Goal: Transaction & Acquisition: Purchase product/service

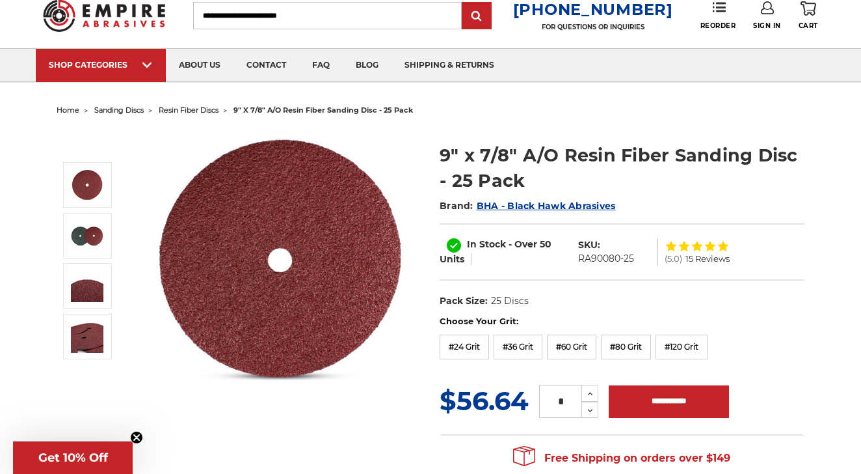
scroll to position [45, 0]
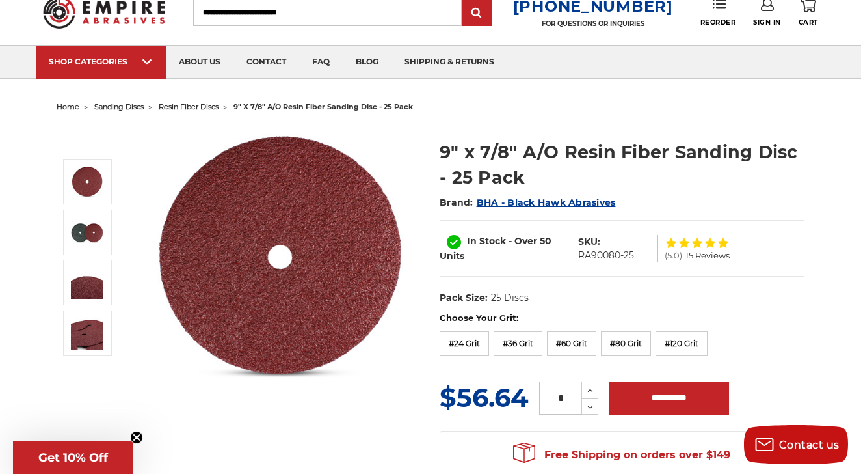
click at [283, 20] on input "Search" at bounding box center [327, 12] width 269 height 27
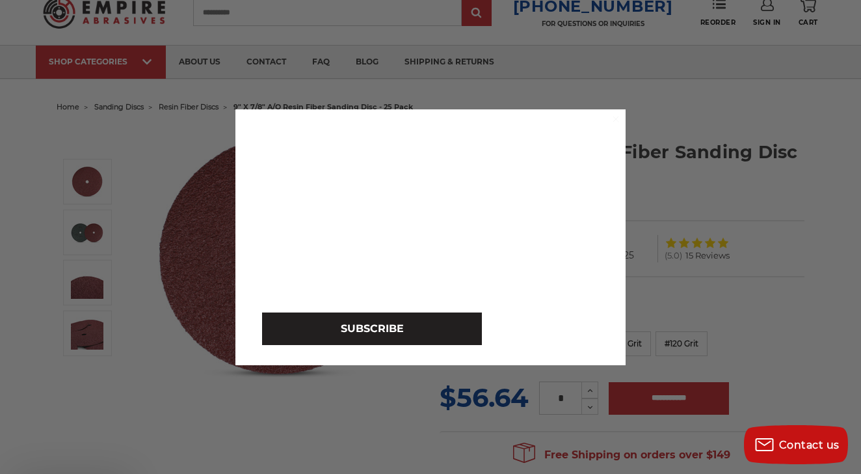
type input "**********"
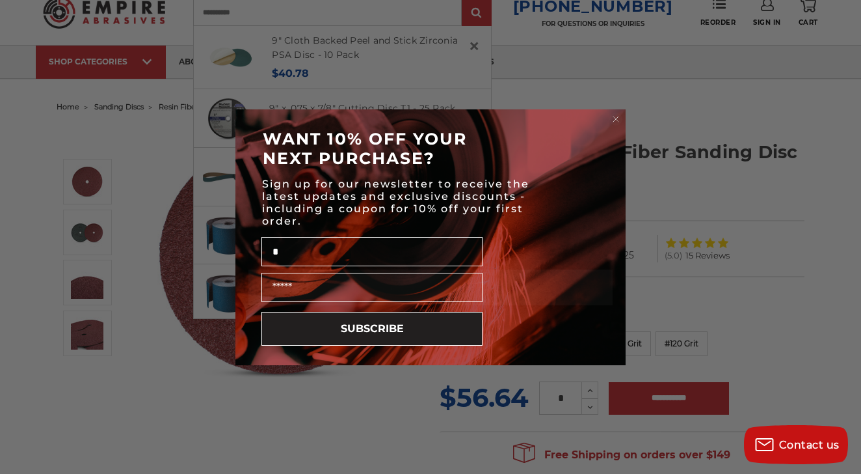
type input "*"
click at [619, 120] on circle "Close dialog" at bounding box center [616, 119] width 12 height 12
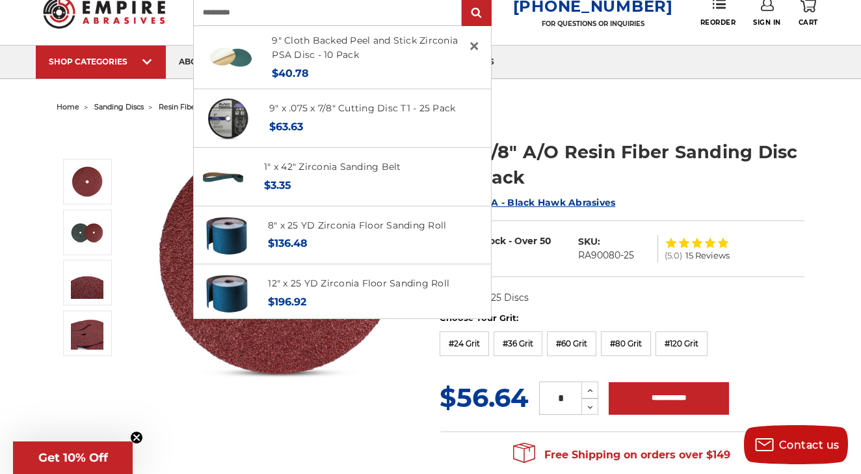
click at [291, 12] on input "**********" at bounding box center [327, 12] width 269 height 27
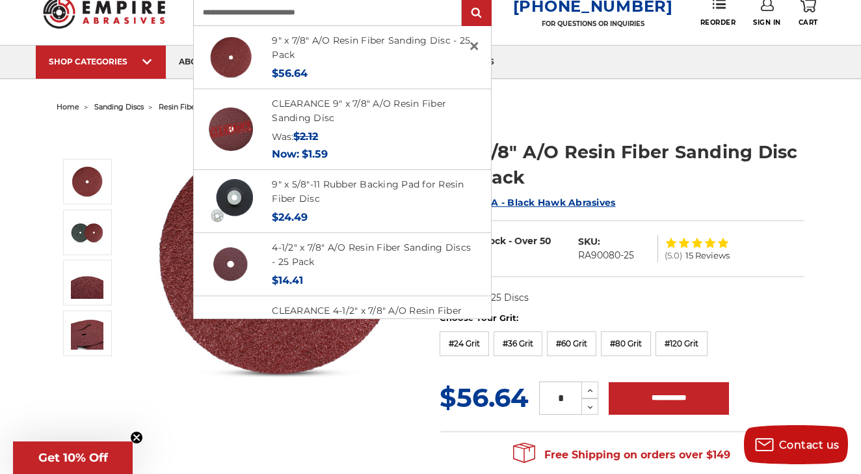
type input "**********"
click at [464, 0] on input "submit" at bounding box center [477, 13] width 26 height 26
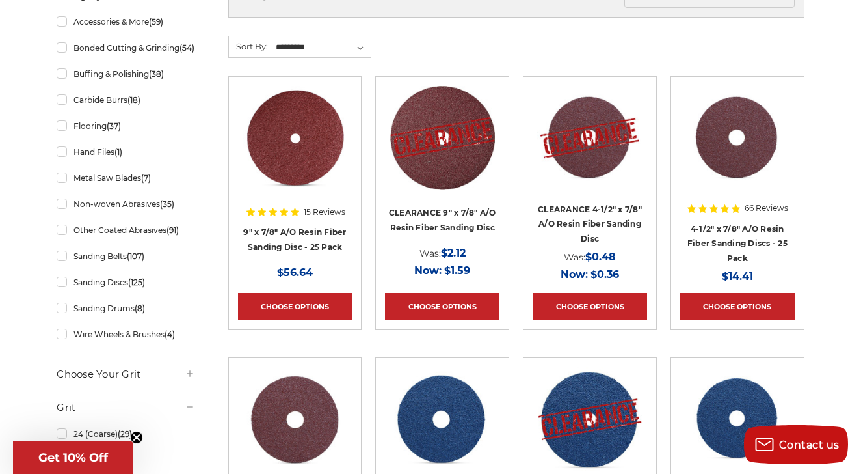
scroll to position [291, 0]
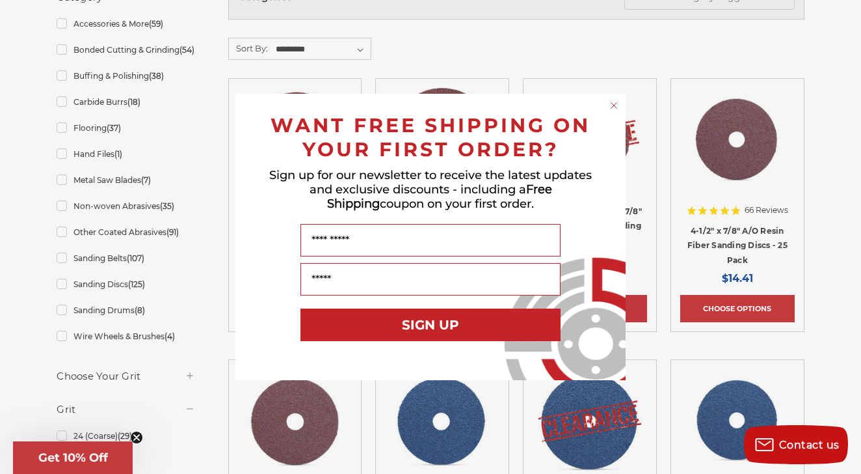
click at [613, 103] on circle "Close dialog" at bounding box center [614, 106] width 12 height 12
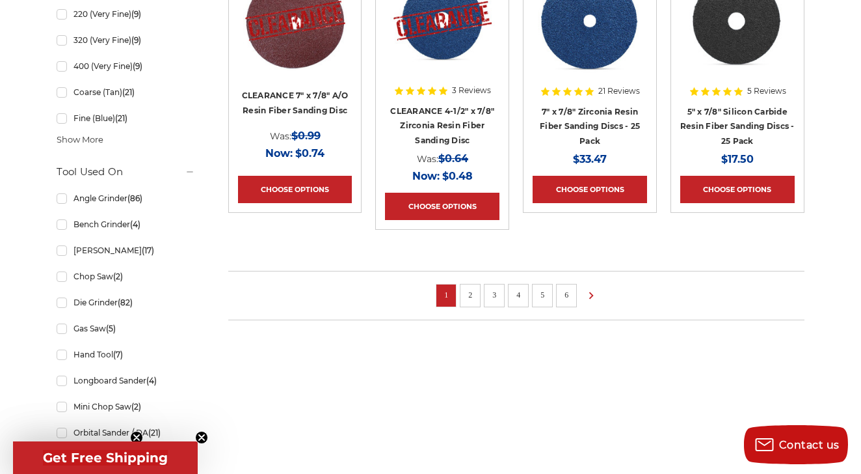
scroll to position [978, 0]
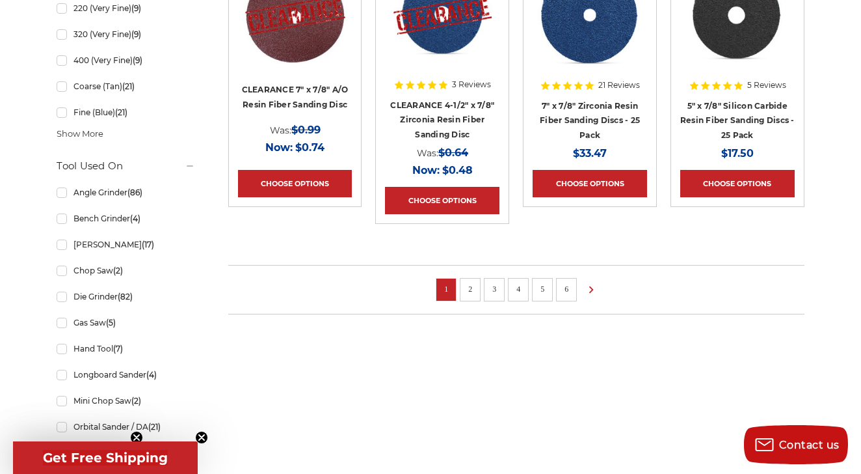
click at [472, 295] on li "2" at bounding box center [470, 289] width 21 height 23
click at [470, 288] on link "2" at bounding box center [470, 289] width 13 height 14
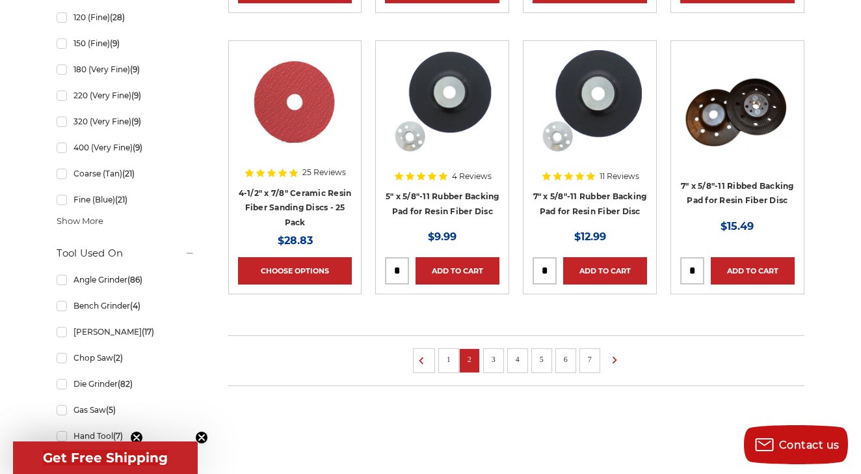
scroll to position [896, 0]
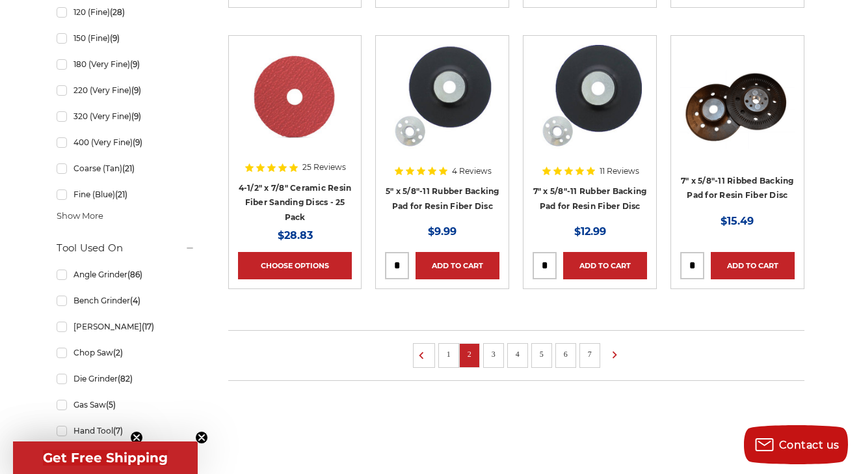
click at [492, 353] on link "3" at bounding box center [493, 354] width 13 height 14
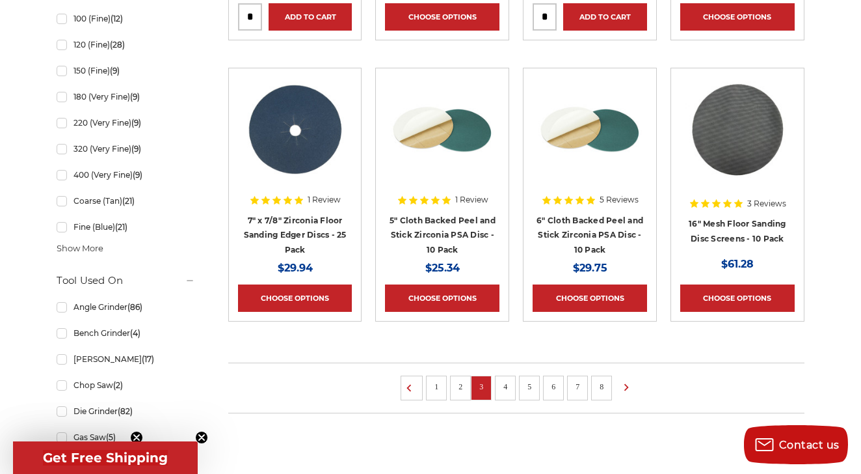
scroll to position [876, 0]
